Goal: Information Seeking & Learning: Learn about a topic

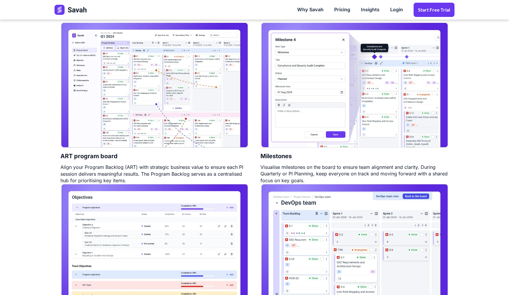
scroll to position [335, 0]
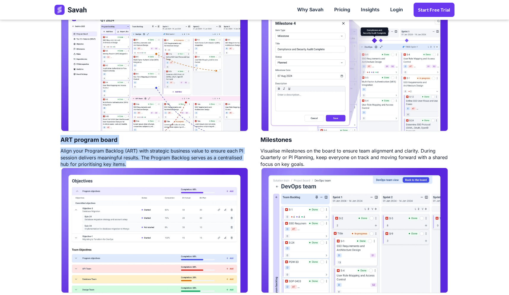
drag, startPoint x: 61, startPoint y: 139, endPoint x: 138, endPoint y: 163, distance: 80.6
click at [138, 163] on div "ART program board Align your Program Backlog (ART) with strategic business valu…" at bounding box center [155, 87] width 200 height 162
copy div "ART program board Align your Program Backlog (ART) with strategic business valu…"
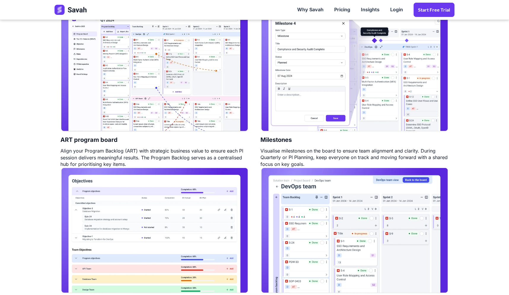
click at [266, 138] on h4 "Milestones" at bounding box center [276, 139] width 31 height 15
copy h4 "Milestones"
click at [266, 149] on div "Visualise milestones on the board to ensure team alignment and clarity. During …" at bounding box center [355, 157] width 188 height 20
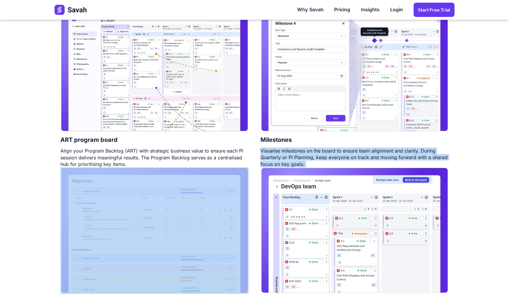
click at [266, 149] on div "Visualise milestones on the board to ensure team alignment and clarity. During …" at bounding box center [355, 157] width 188 height 20
copy div "Visualise milestones on the board to ensure team alignment and clarity. During …"
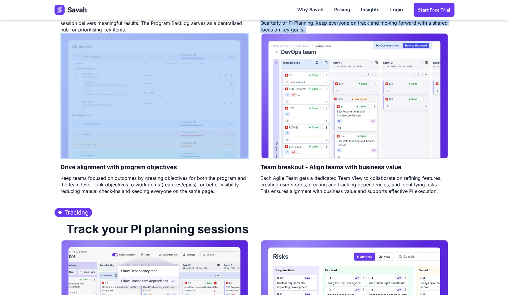
scroll to position [480, 0]
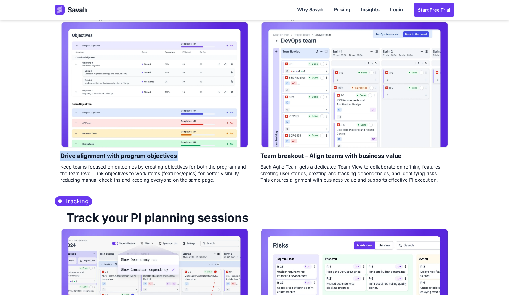
drag, startPoint x: 60, startPoint y: 154, endPoint x: 207, endPoint y: 152, distance: 146.7
click at [207, 152] on div "Drive alignment with program objectives Keep teams focused on outcomes by creat…" at bounding box center [155, 102] width 200 height 161
click at [103, 166] on div "Keep teams focused on outcomes by creating objectives for both the program and …" at bounding box center [154, 173] width 188 height 20
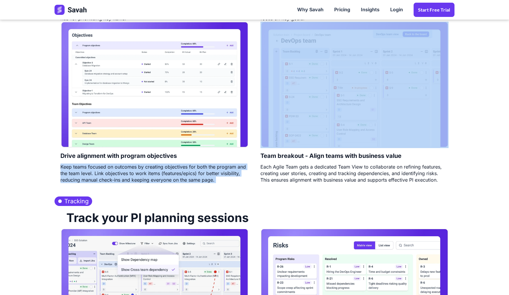
click at [103, 166] on div "Keep teams focused on outcomes by creating objectives for both the program and …" at bounding box center [154, 173] width 188 height 20
copy div "Keep teams focused on outcomes by creating objectives for both the program and …"
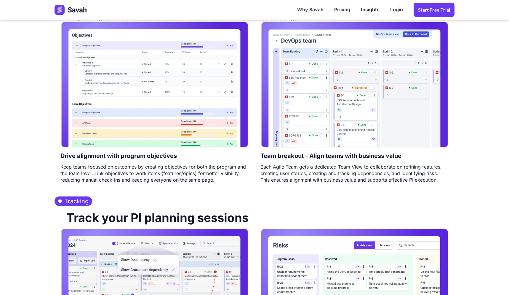
click at [108, 163] on div "Keep teams focused on outcomes by creating objectives for both the program and …" at bounding box center [154, 173] width 188 height 20
click at [66, 155] on h4 "Drive alignment with program objectives" at bounding box center [118, 155] width 116 height 15
copy h4 "Drive alignment with program objectives"
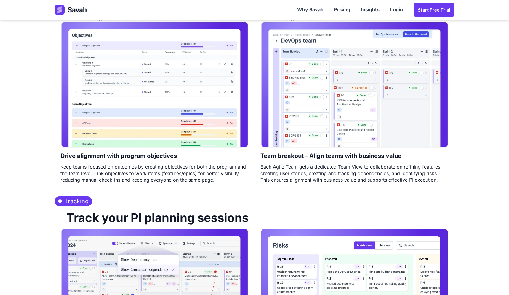
click at [68, 152] on h4 "Drive alignment with program objectives" at bounding box center [118, 155] width 116 height 15
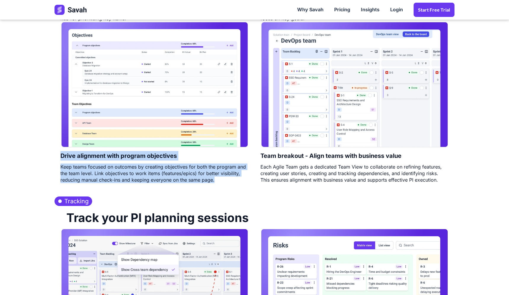
drag, startPoint x: 61, startPoint y: 152, endPoint x: 228, endPoint y: 175, distance: 168.4
click at [228, 175] on div "Drive alignment with program objectives Keep teams focused on outcomes by creat…" at bounding box center [155, 102] width 200 height 161
copy div "Drive alignment with program objectives Keep teams focused on outcomes by creat…"
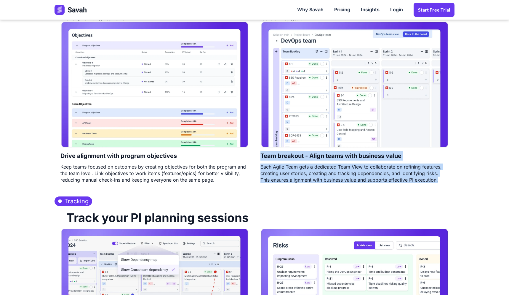
drag, startPoint x: 261, startPoint y: 151, endPoint x: 444, endPoint y: 184, distance: 186.0
click at [444, 184] on div "PI Planning Plan, execute and track PI planning at scale ART program board Alig…" at bounding box center [255, 7] width 412 height 368
copy div "Team breakout - Align teams with business value Each Agile Team gets a dedicate…"
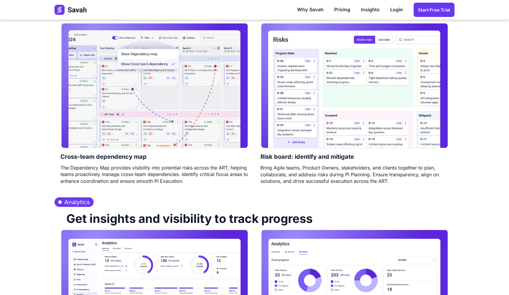
scroll to position [686, 0]
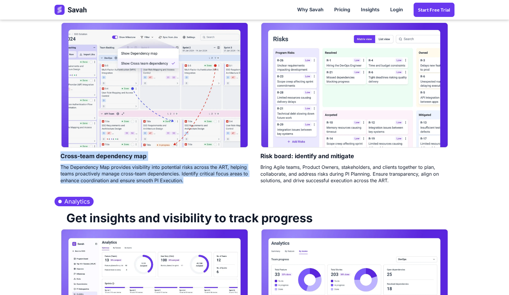
drag, startPoint x: 61, startPoint y: 154, endPoint x: 189, endPoint y: 181, distance: 130.7
click at [189, 181] on div "Cross-team dependency map The Dependency Map provides visibility into potential…" at bounding box center [155, 103] width 200 height 162
copy div "Cross-team dependency map The Dependency Map provides visibility into potential…"
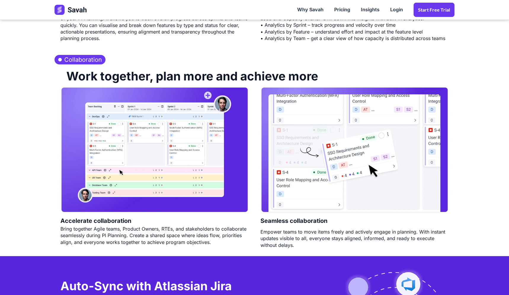
scroll to position [1046, 0]
